Goal: Task Accomplishment & Management: Use online tool/utility

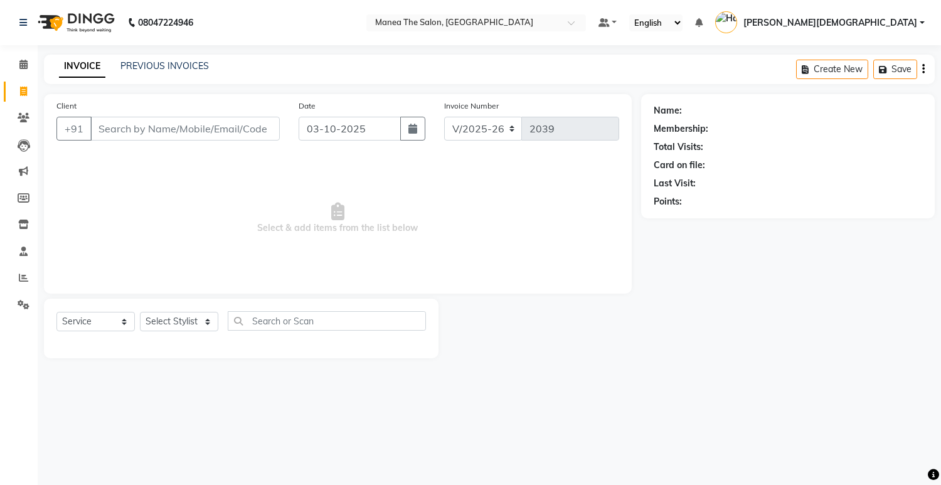
select select "5481"
select select "service"
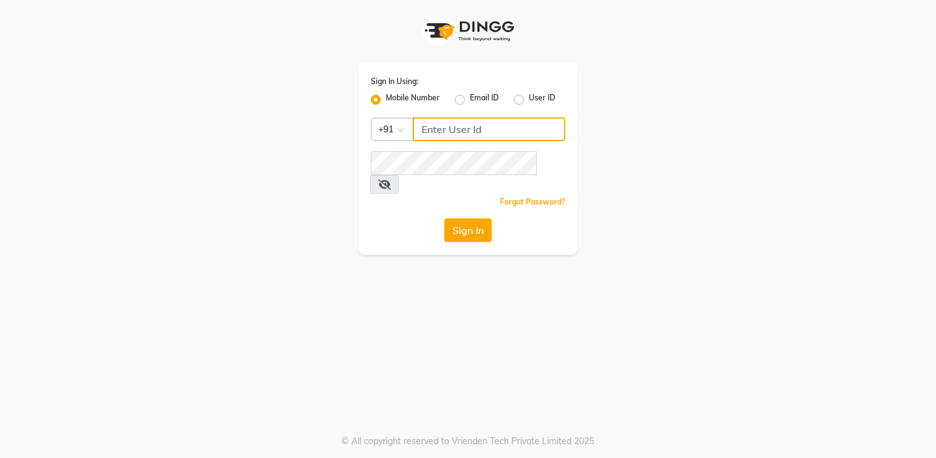
click at [469, 127] on input "Username" at bounding box center [489, 129] width 153 height 24
click at [427, 128] on input "08790031435" at bounding box center [489, 129] width 153 height 24
drag, startPoint x: 422, startPoint y: 128, endPoint x: 513, endPoint y: 125, distance: 91.1
click at [513, 125] on input "8790031435" at bounding box center [489, 129] width 153 height 24
paste input "Username"
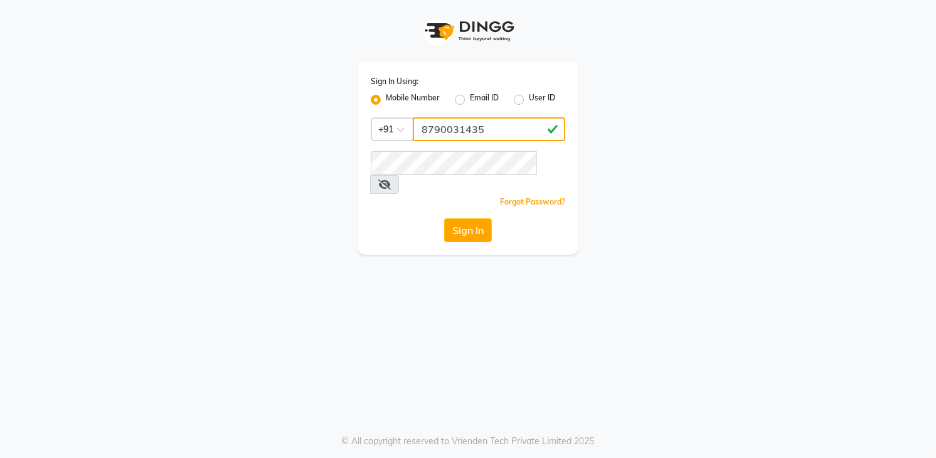
type input "8790031435"
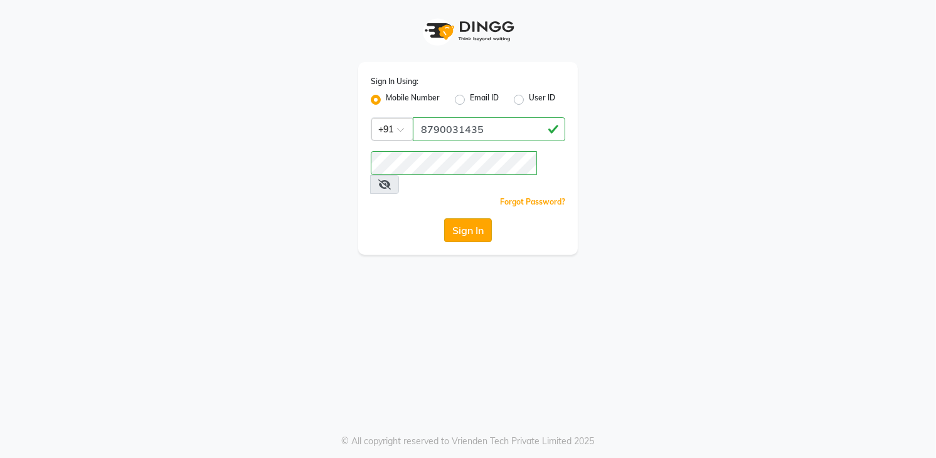
click at [472, 218] on button "Sign In" at bounding box center [468, 230] width 48 height 24
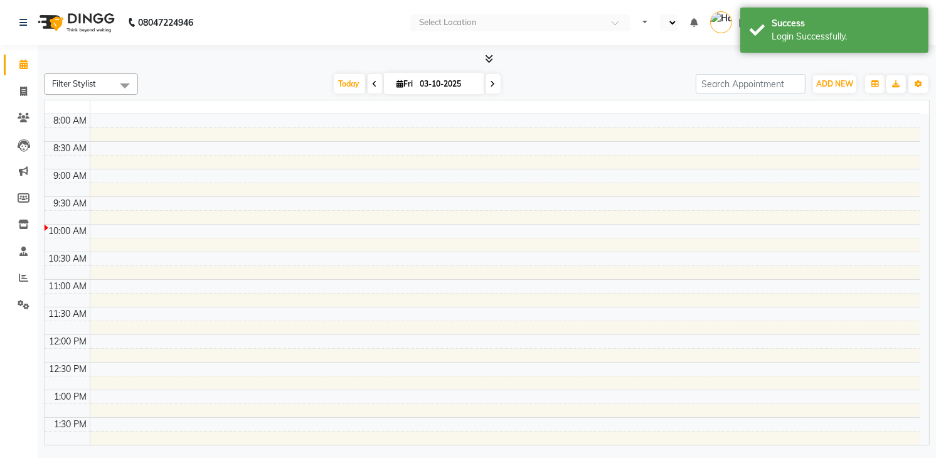
select select "en"
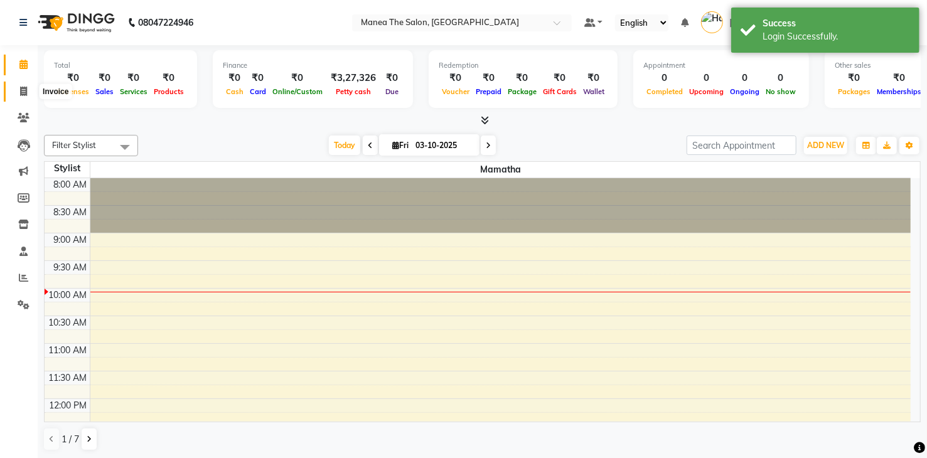
click at [22, 92] on icon at bounding box center [23, 91] width 7 height 9
select select "service"
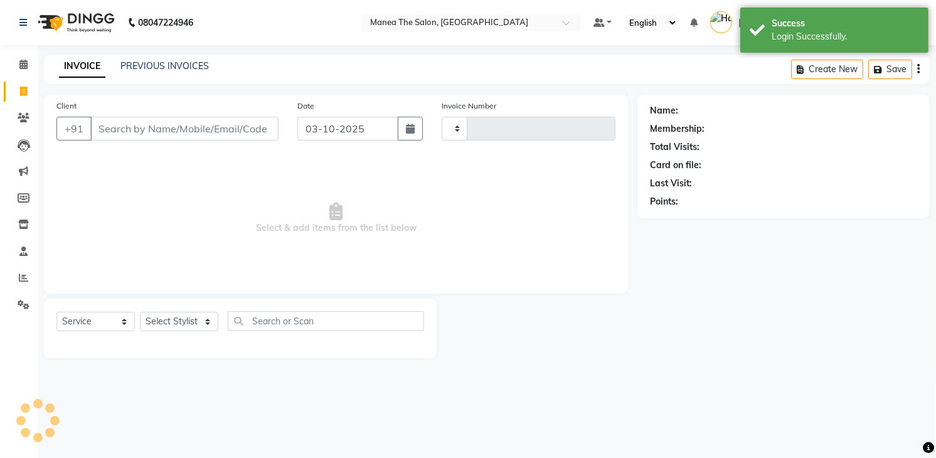
type input "2039"
select select "5481"
click at [22, 276] on icon at bounding box center [23, 277] width 9 height 9
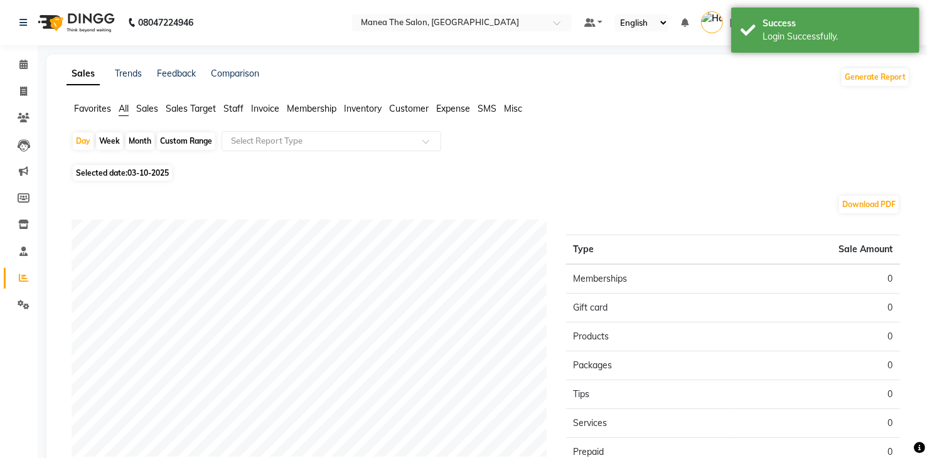
click at [208, 110] on span "Sales Target" at bounding box center [191, 108] width 50 height 11
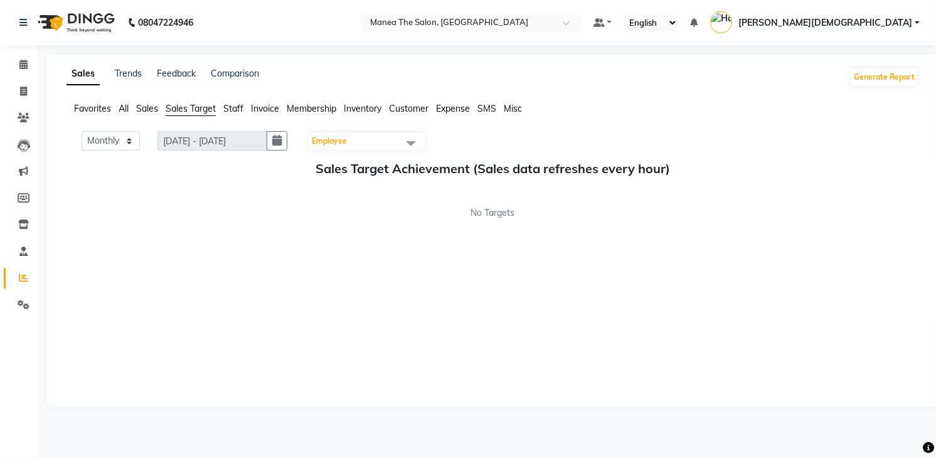
click at [237, 106] on span "Staff" at bounding box center [233, 108] width 20 height 11
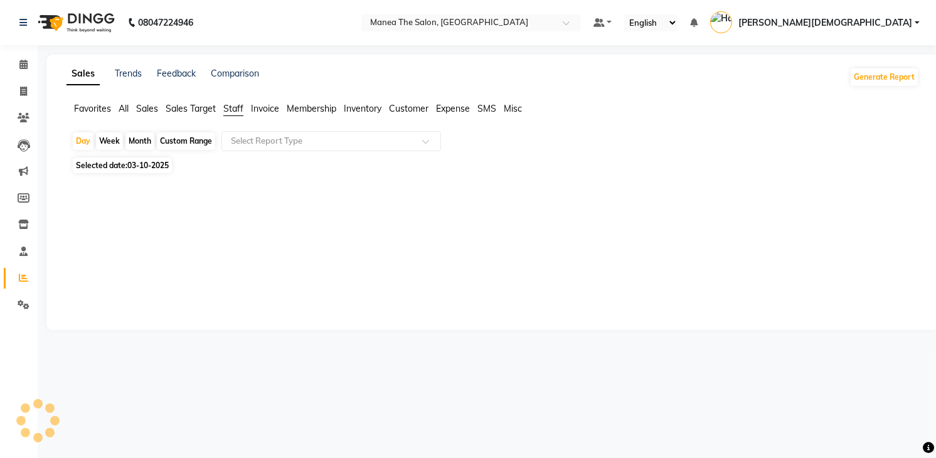
click at [116, 142] on div "Week" at bounding box center [109, 141] width 27 height 18
select select "10"
select select "2025"
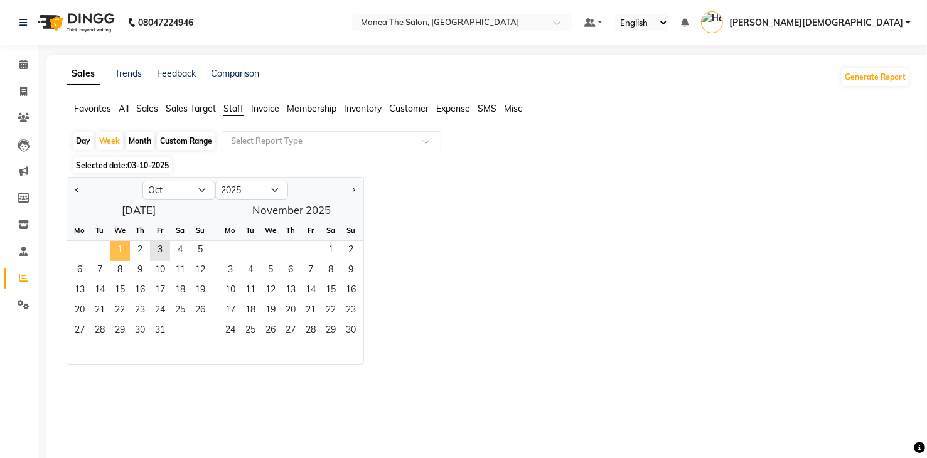
click at [118, 254] on span "1" at bounding box center [120, 251] width 20 height 20
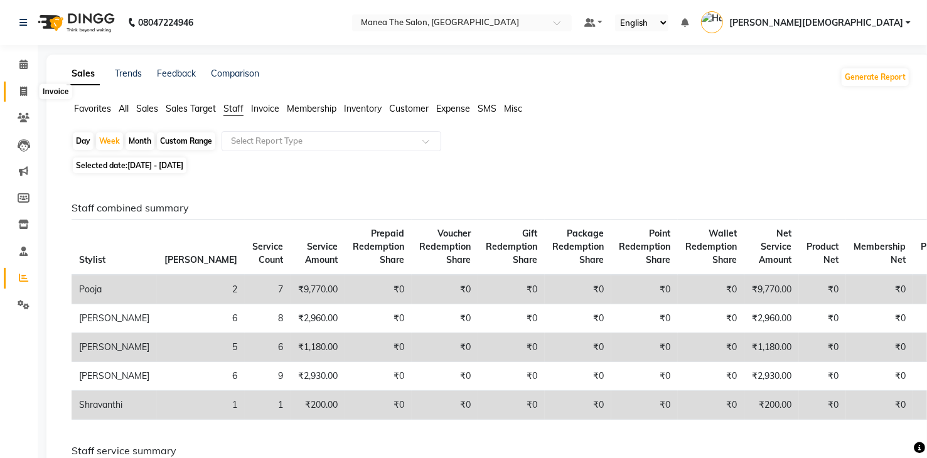
click at [18, 92] on span at bounding box center [24, 92] width 22 height 14
select select "service"
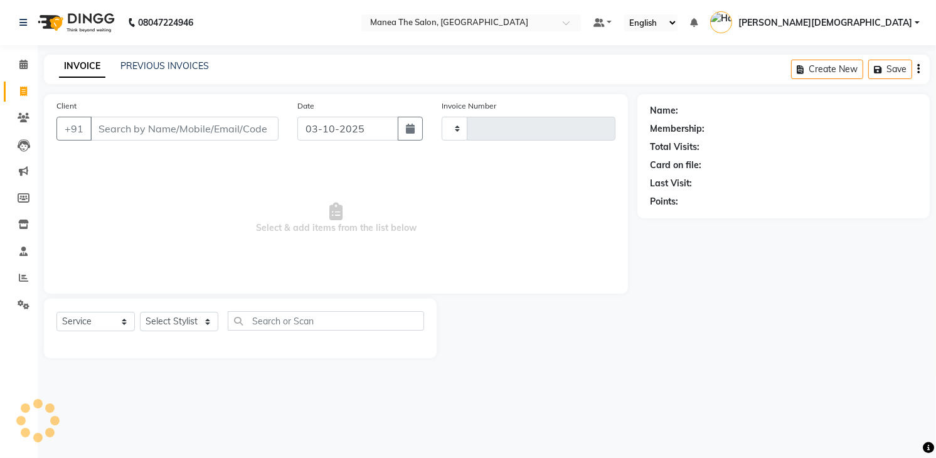
type input "2039"
select select "5481"
click at [208, 321] on select "Select Stylist Mamatha Pooja Renuka Sameer khan Shakeer Shanu Shravanthi" at bounding box center [179, 321] width 78 height 19
select select "75190"
click at [140, 312] on select "Select Stylist Mamatha Pooja Renuka Sameer khan Shakeer Shanu Shravanthi" at bounding box center [179, 321] width 78 height 19
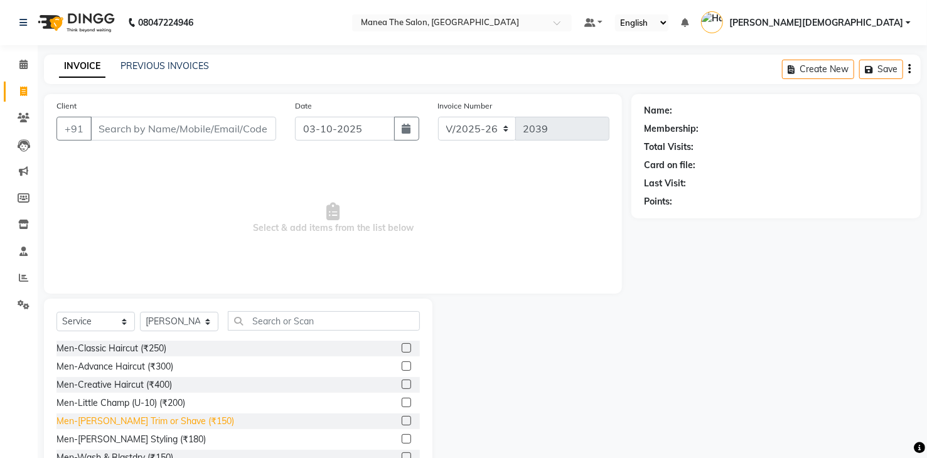
click at [172, 419] on div "Men-Beard Trim or Shave (₹150)" at bounding box center [145, 421] width 178 height 13
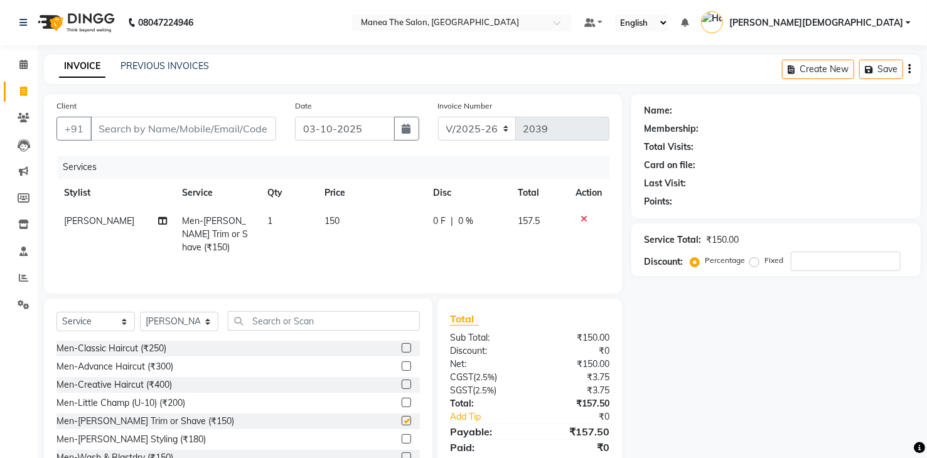
checkbox input "false"
click at [264, 129] on input "Client" at bounding box center [183, 129] width 186 height 24
type input "9"
type input "0"
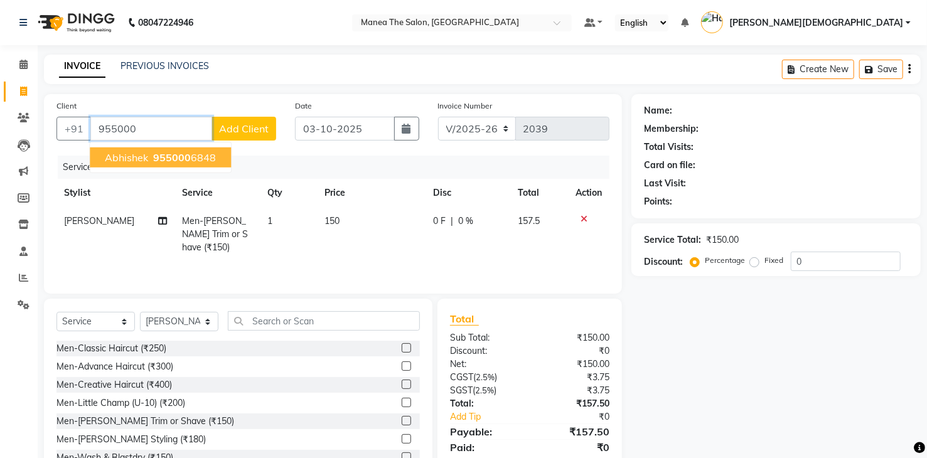
click at [194, 159] on ngb-highlight "955000 6848" at bounding box center [183, 157] width 65 height 13
type input "9550006848"
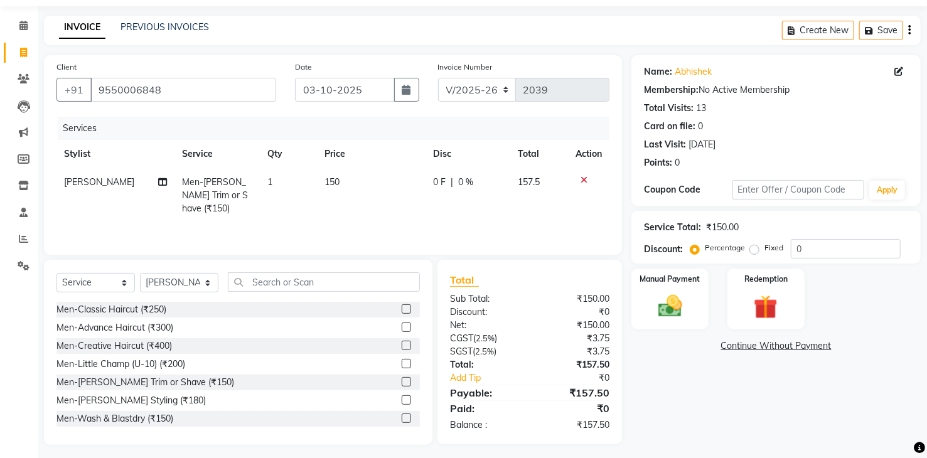
scroll to position [45, 0]
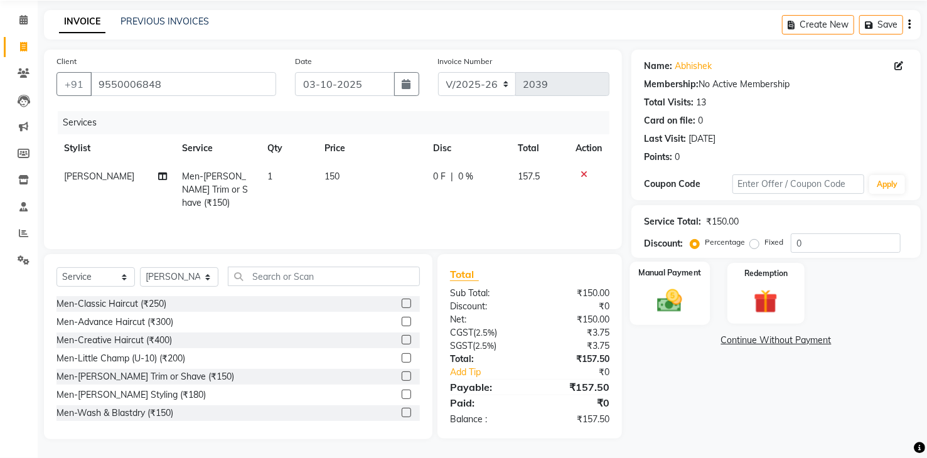
click at [671, 306] on img at bounding box center [670, 301] width 40 height 29
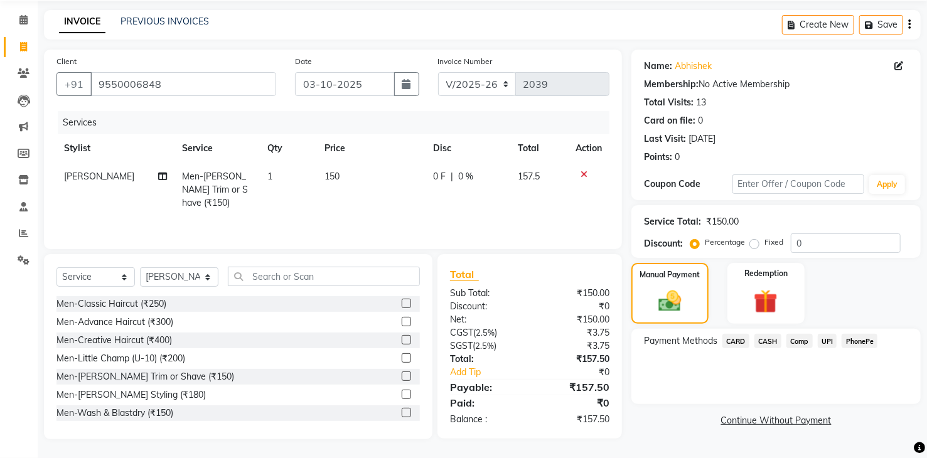
click at [830, 341] on span "UPI" at bounding box center [827, 341] width 19 height 14
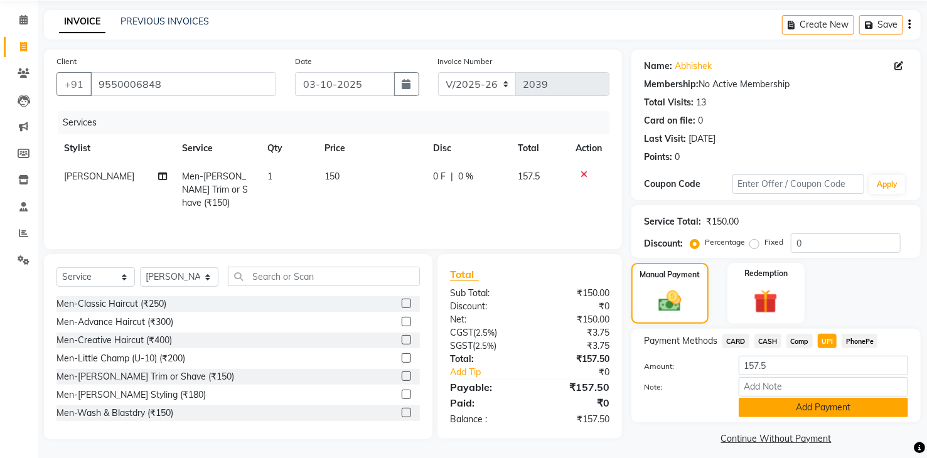
click at [842, 417] on button "Add Payment" at bounding box center [823, 407] width 169 height 19
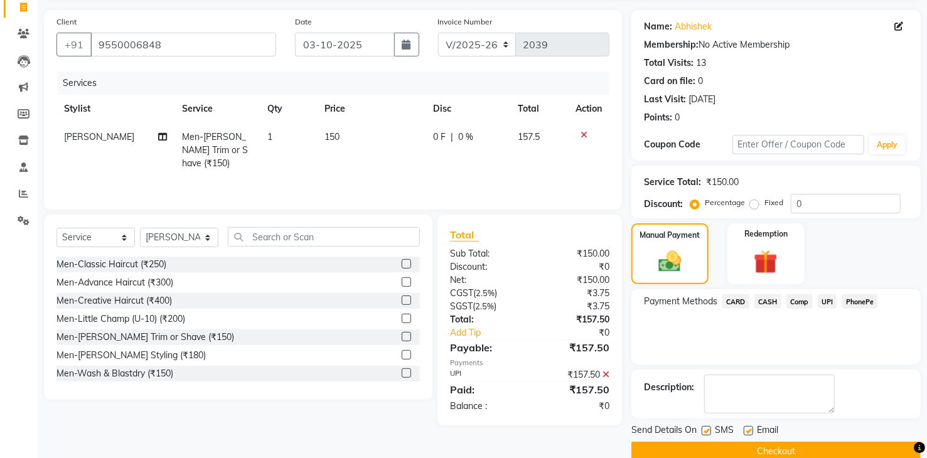
scroll to position [105, 0]
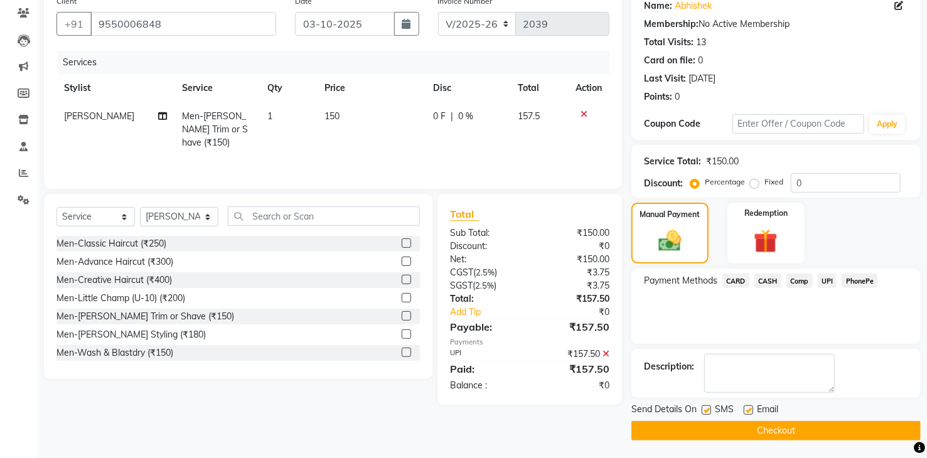
click at [845, 423] on button "Checkout" at bounding box center [775, 430] width 289 height 19
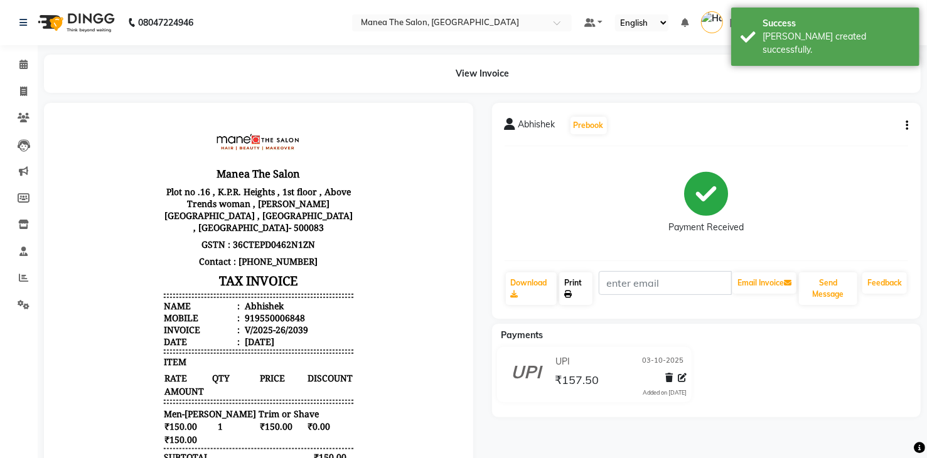
click at [582, 283] on link "Print" at bounding box center [575, 288] width 33 height 33
